Goal: Information Seeking & Learning: Learn about a topic

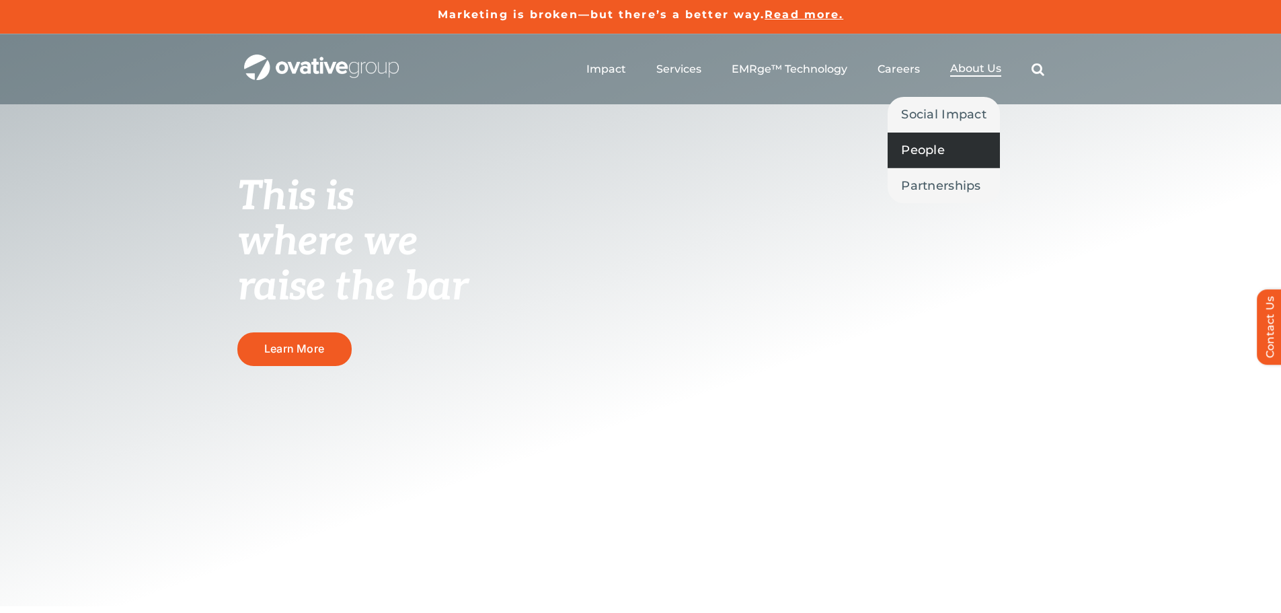
click at [940, 159] on span "People" at bounding box center [923, 150] width 44 height 19
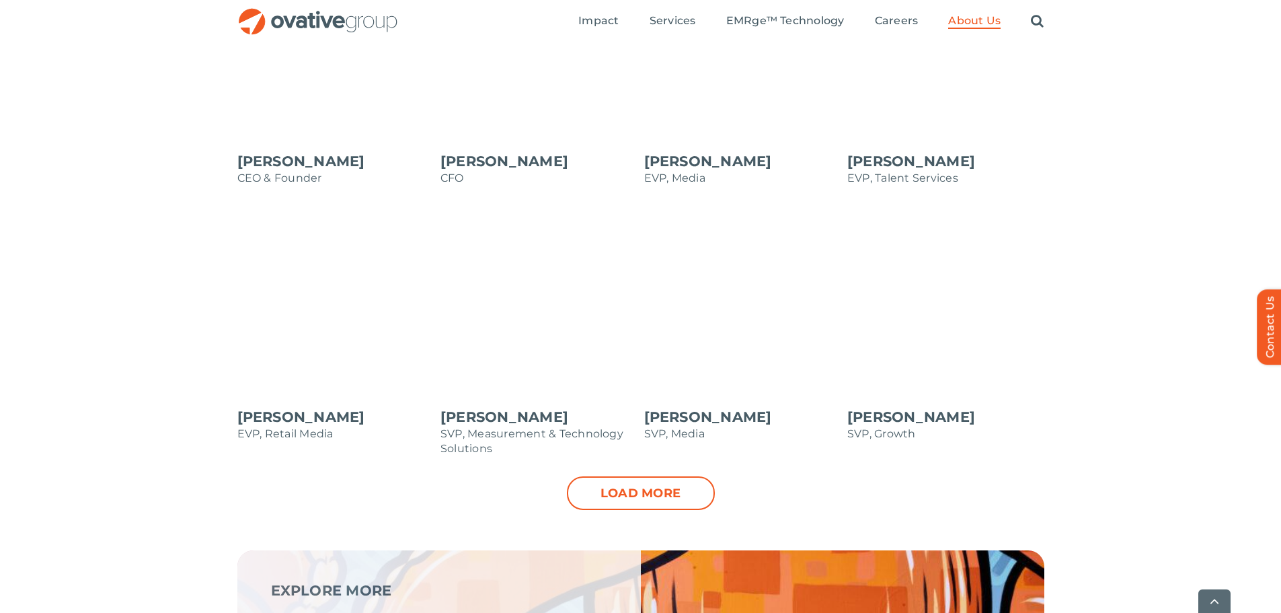
scroll to position [1278, 0]
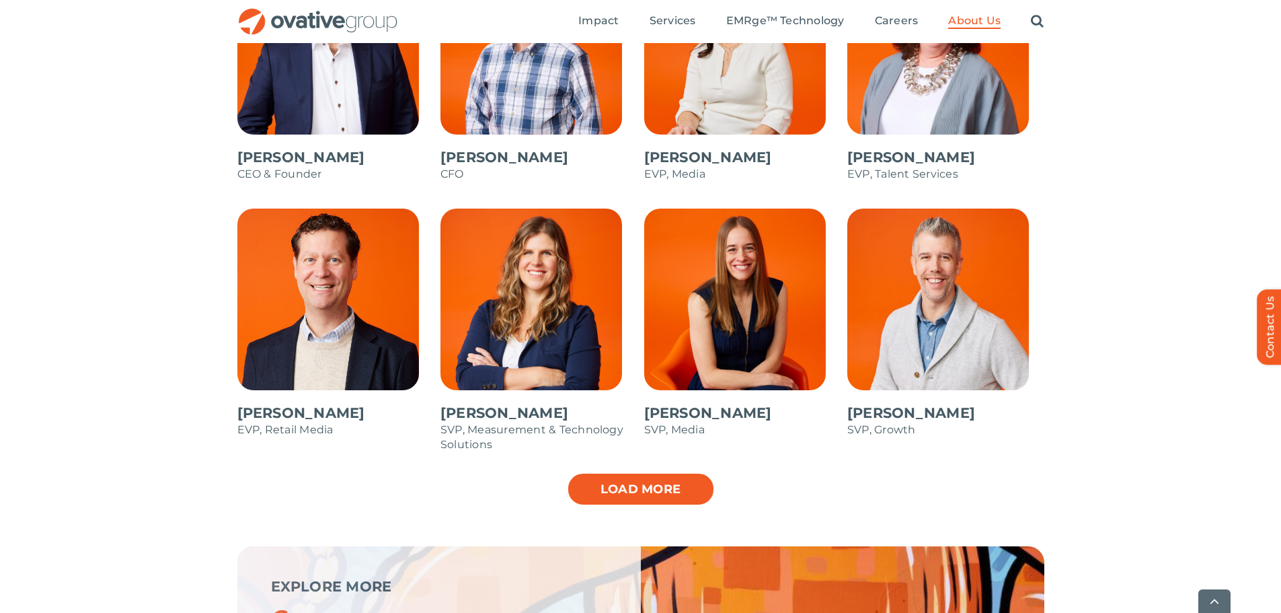
click at [654, 493] on link "Load more" at bounding box center [641, 489] width 148 height 34
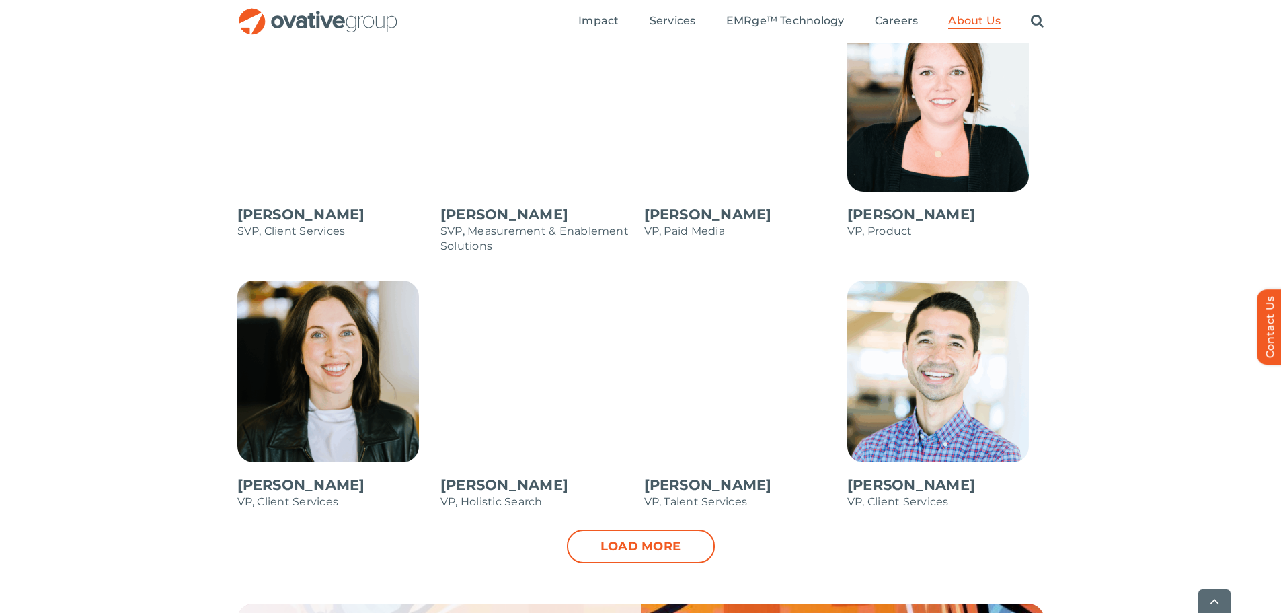
scroll to position [1749, 0]
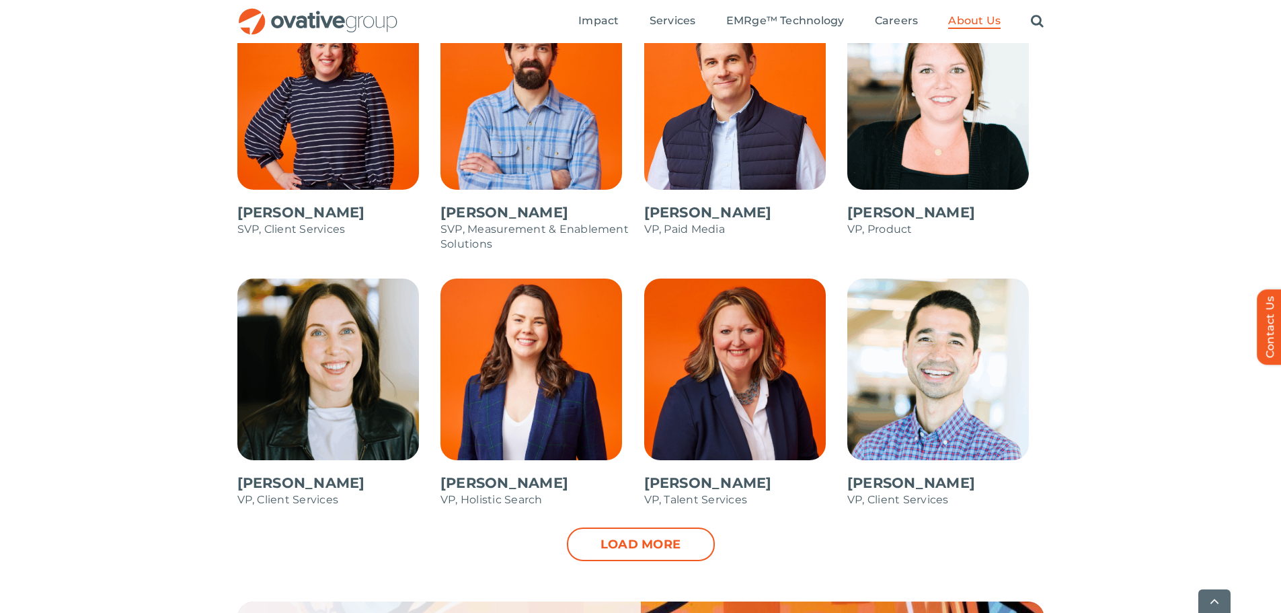
click at [324, 361] on span at bounding box center [335, 399] width 197 height 242
click at [548, 332] on span at bounding box center [539, 399] width 197 height 242
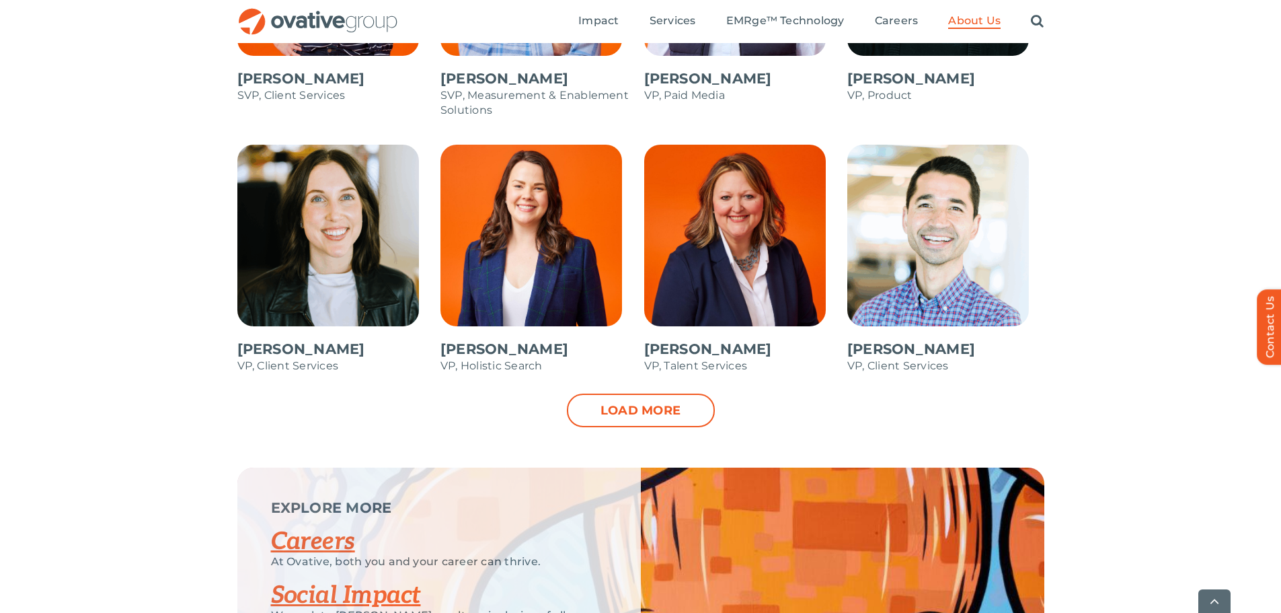
scroll to position [1883, 0]
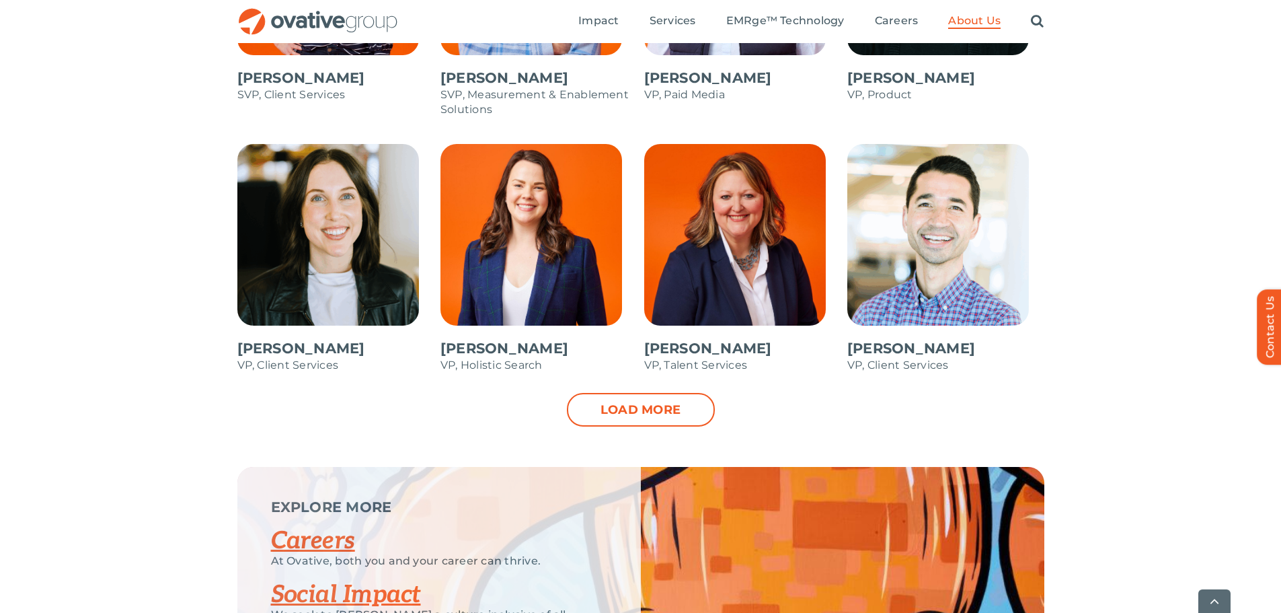
click at [679, 406] on link "Load more" at bounding box center [641, 410] width 148 height 34
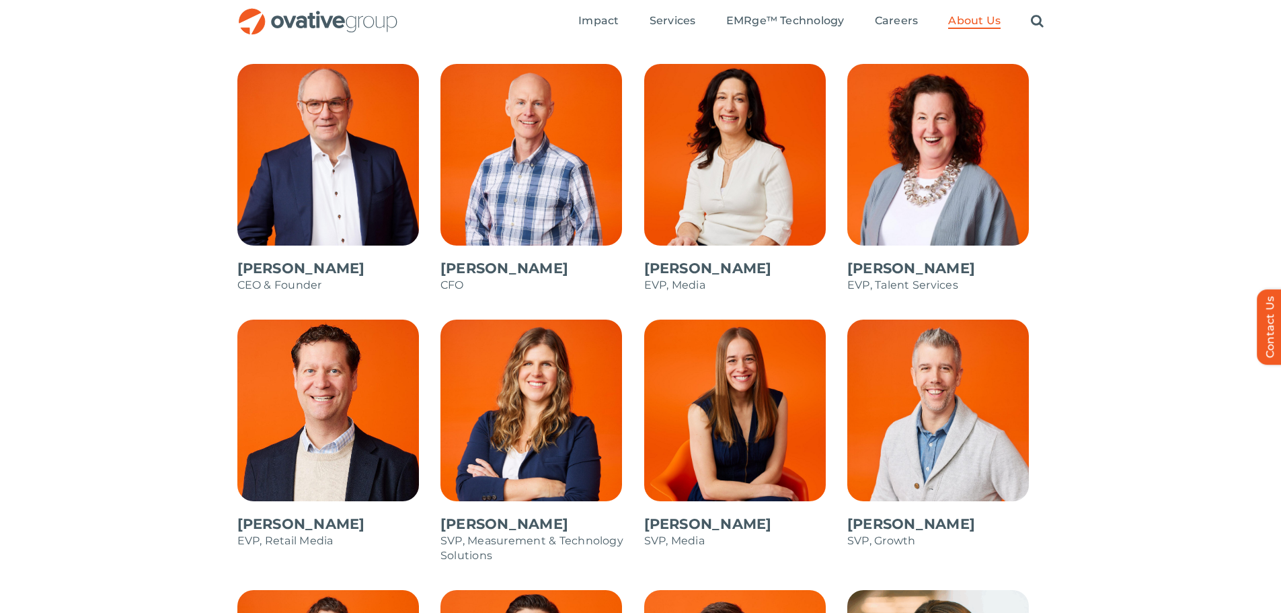
scroll to position [1144, 0]
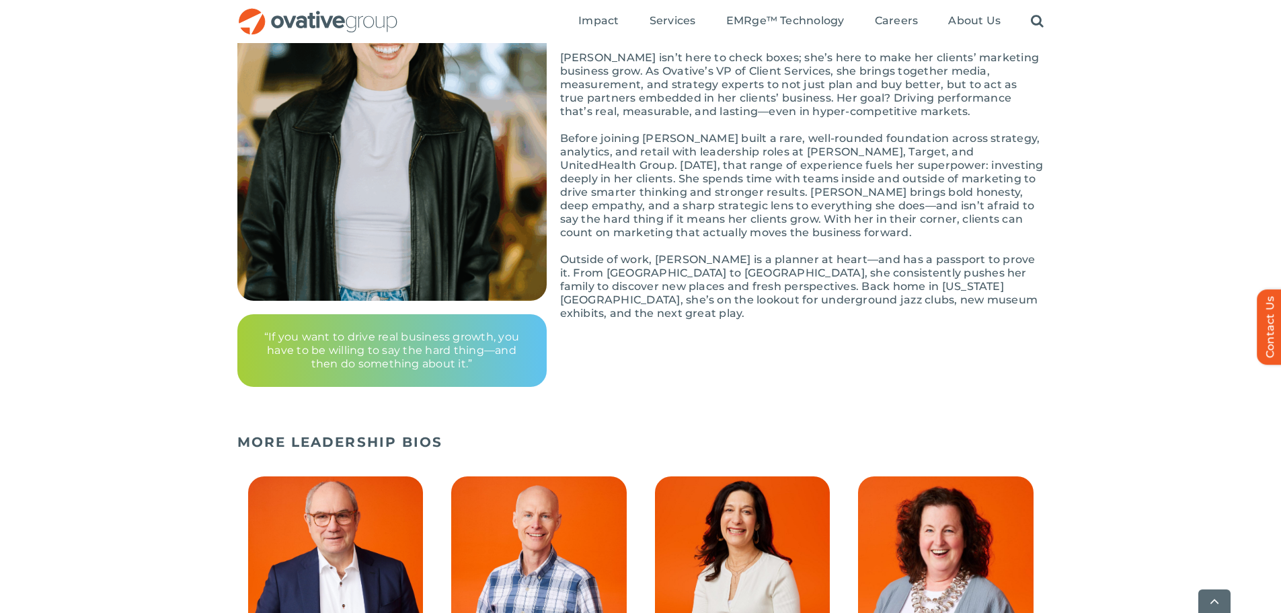
scroll to position [269, 0]
